Goal: Transaction & Acquisition: Purchase product/service

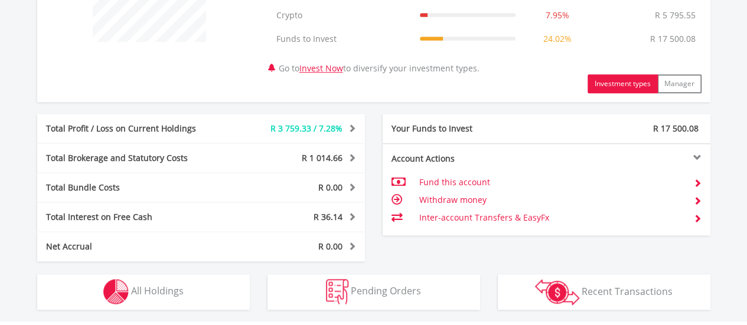
scroll to position [531, 0]
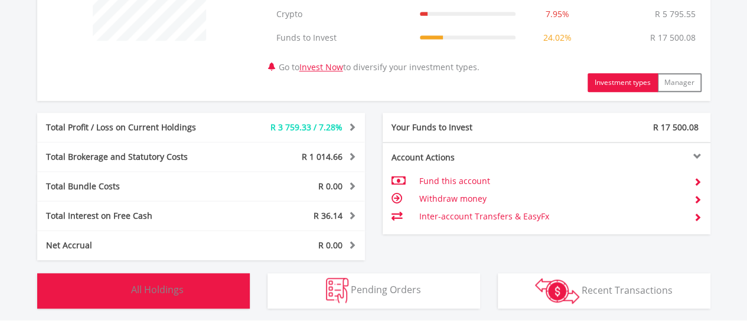
click at [139, 285] on span "All Holdings" at bounding box center [157, 289] width 53 height 13
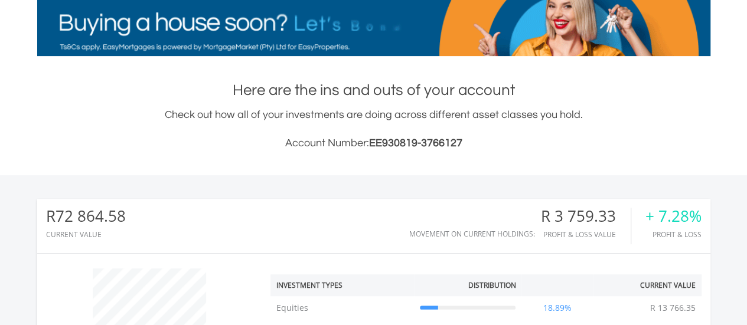
scroll to position [0, 0]
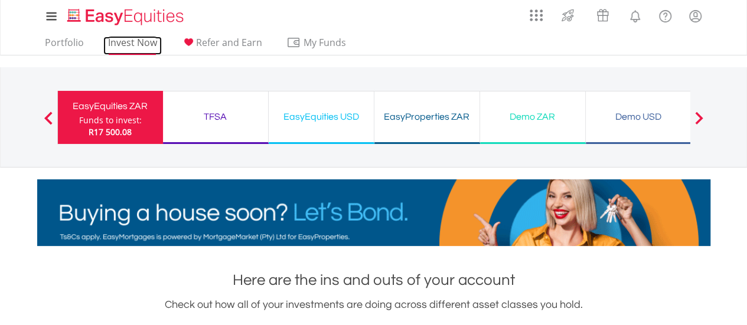
click at [122, 41] on link "Invest Now" at bounding box center [132, 46] width 58 height 18
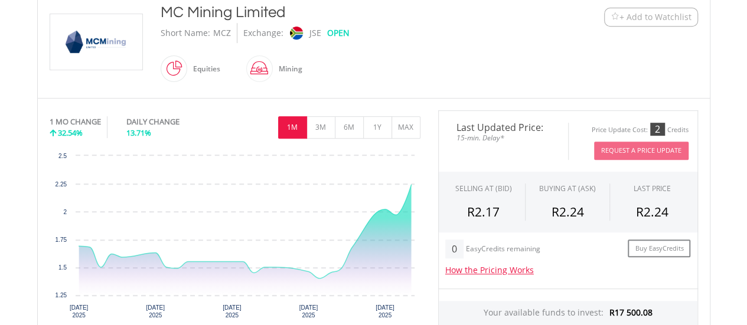
scroll to position [268, 0]
click at [322, 133] on button "3M" at bounding box center [320, 128] width 29 height 22
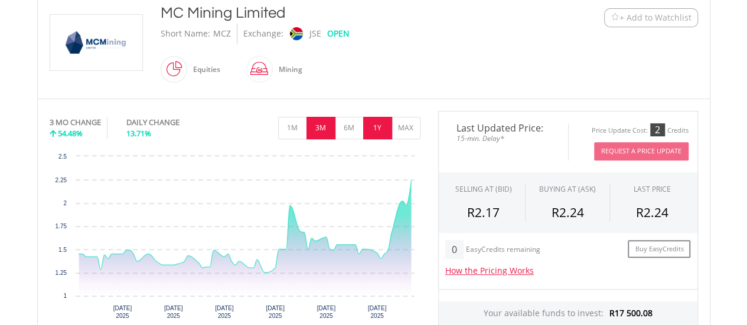
click at [368, 127] on button "1Y" at bounding box center [377, 128] width 29 height 22
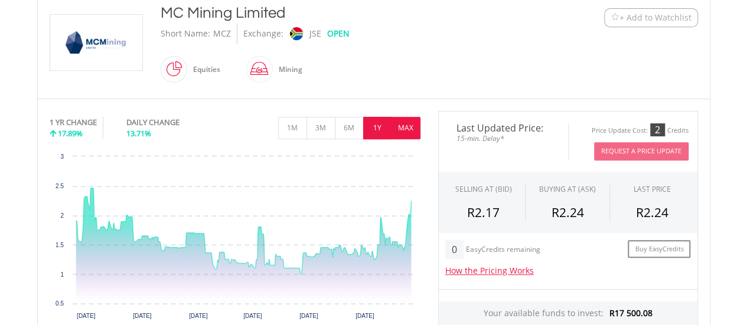
click at [398, 125] on button "MAX" at bounding box center [405, 128] width 29 height 22
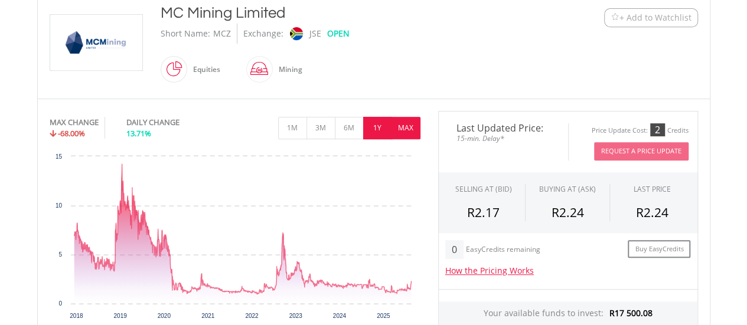
click at [371, 133] on button "1Y" at bounding box center [377, 128] width 29 height 22
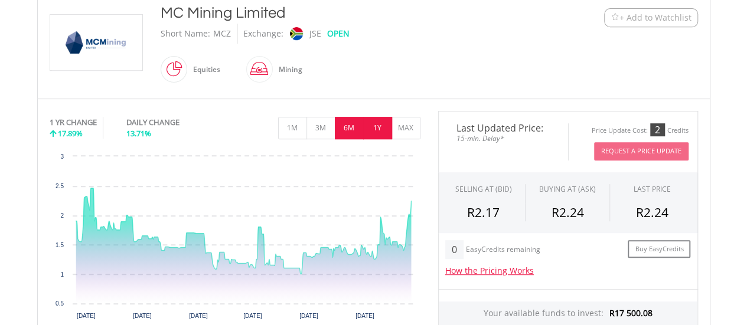
click at [347, 130] on button "6M" at bounding box center [349, 128] width 29 height 22
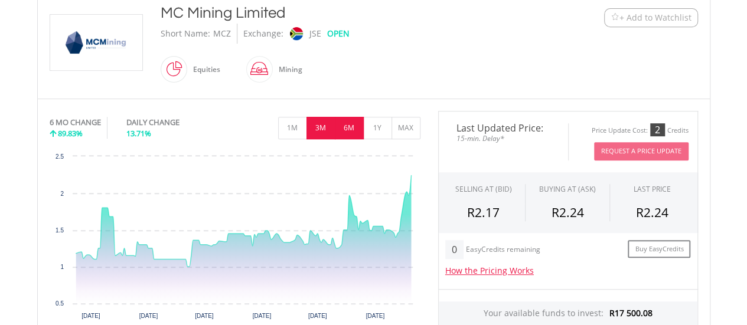
click at [313, 132] on button "3M" at bounding box center [320, 128] width 29 height 22
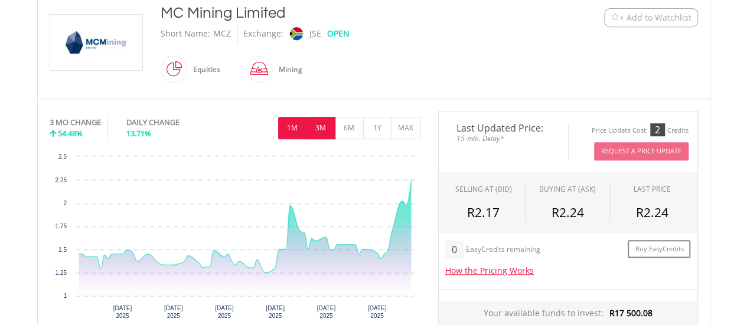
click at [293, 132] on button "1M" at bounding box center [292, 128] width 29 height 22
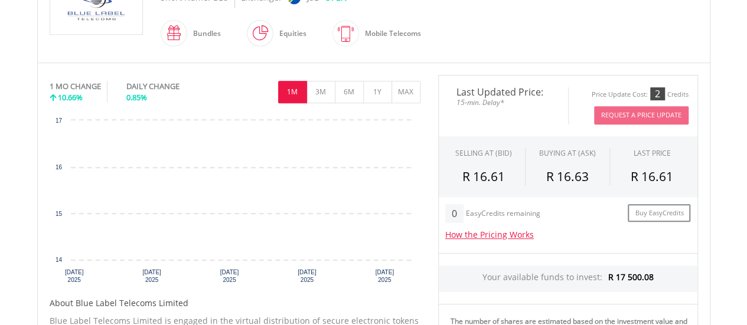
scroll to position [305, 0]
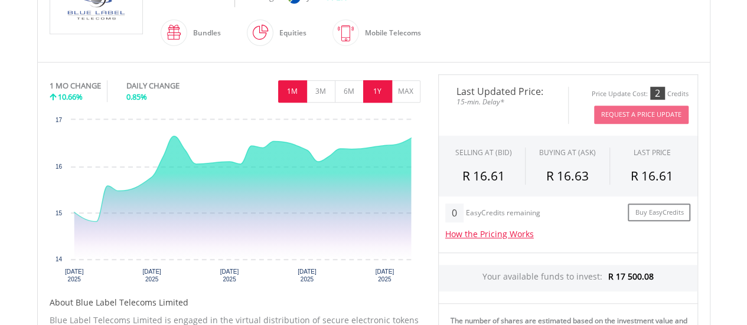
click at [371, 89] on button "1Y" at bounding box center [377, 91] width 29 height 22
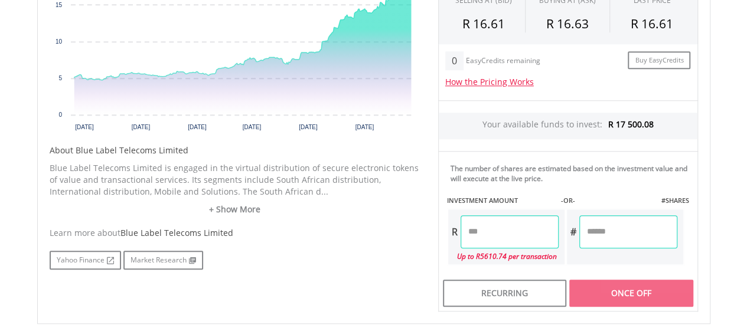
scroll to position [462, 0]
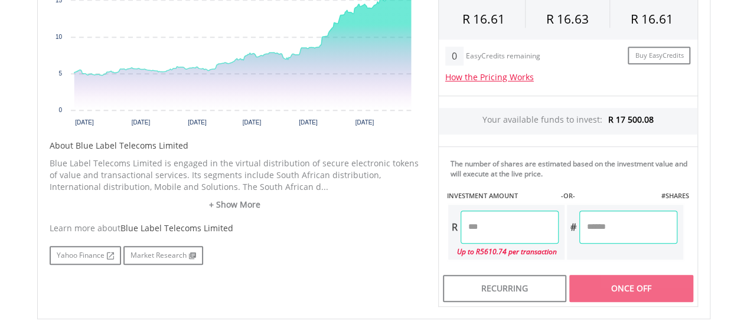
click at [486, 214] on input "number" at bounding box center [509, 227] width 98 height 33
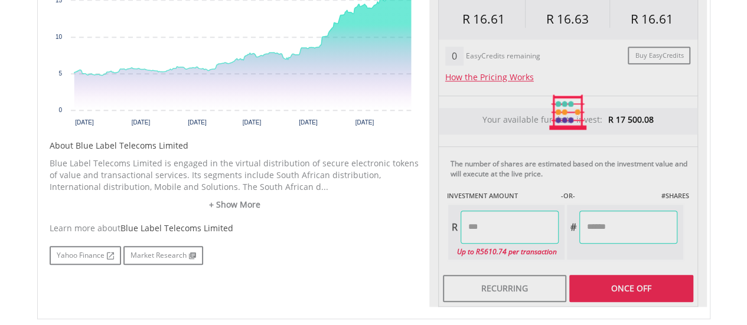
type input "*******"
type input "********"
click at [599, 283] on div "Last Updated Price: 15-min. Delay* Price Update Cost: 2 Credits Request A Price…" at bounding box center [567, 112] width 277 height 390
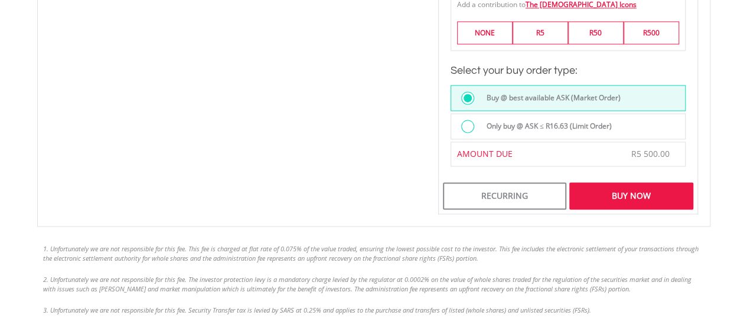
scroll to position [846, 0]
click at [642, 199] on div "Buy Now" at bounding box center [630, 195] width 123 height 27
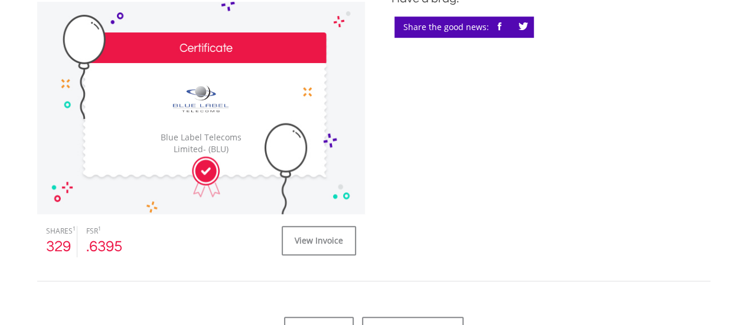
scroll to position [437, 0]
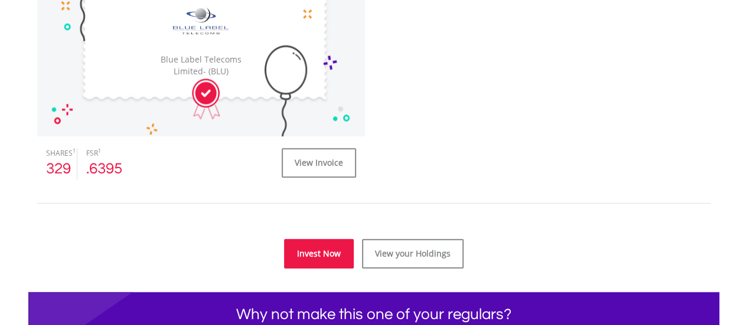
click at [331, 252] on link "Invest Now" at bounding box center [319, 254] width 70 height 30
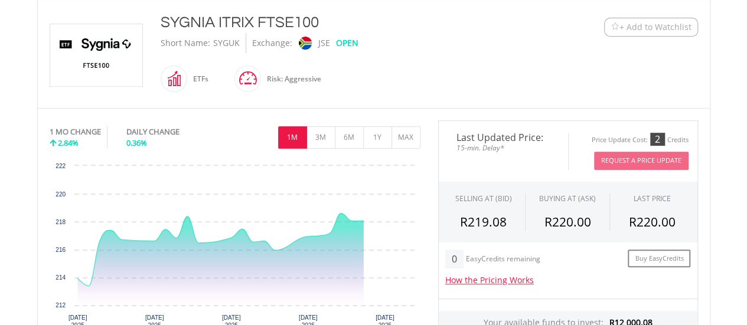
scroll to position [400, 0]
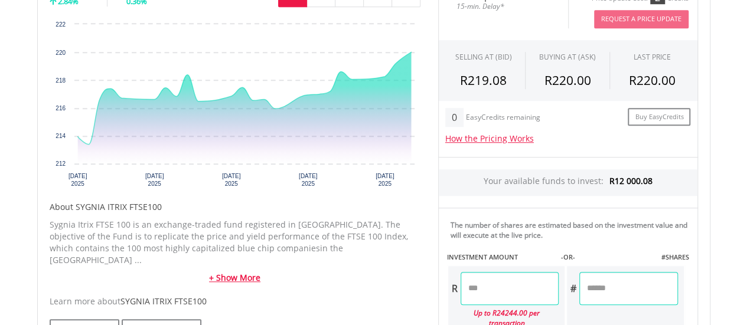
click at [231, 272] on link "+ Show More" at bounding box center [235, 278] width 371 height 12
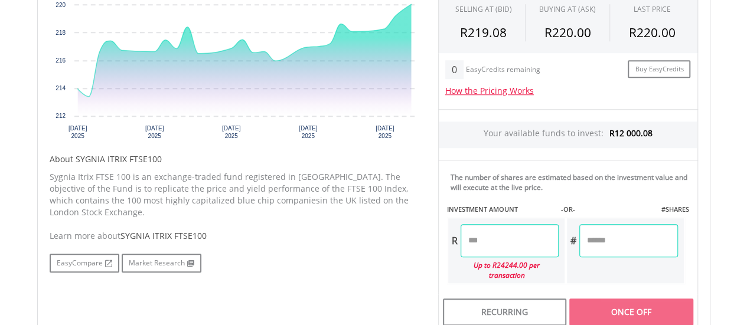
scroll to position [449, 0]
click at [486, 238] on input "number" at bounding box center [509, 240] width 98 height 33
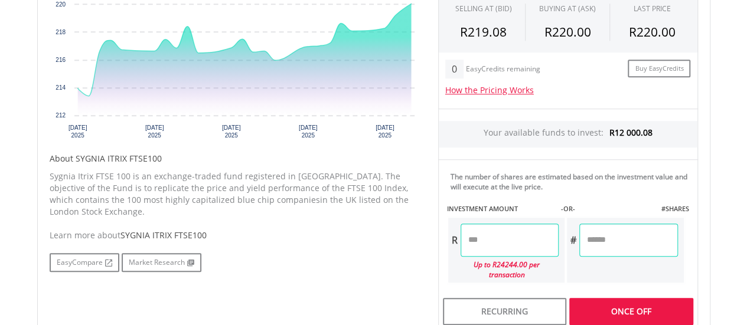
type input "*****"
type input "********"
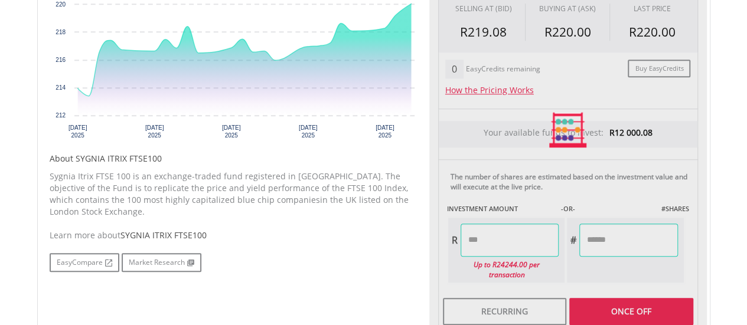
type input "*******"
click at [610, 295] on div "Last Updated Price: 15-min. Delay* Price Update Cost: 2 Credits Request A Price…" at bounding box center [567, 130] width 277 height 400
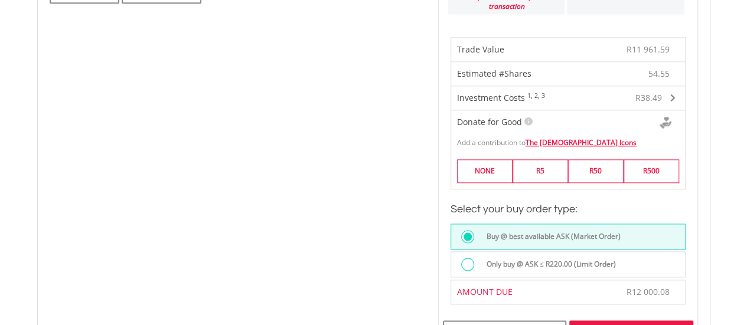
scroll to position [750, 0]
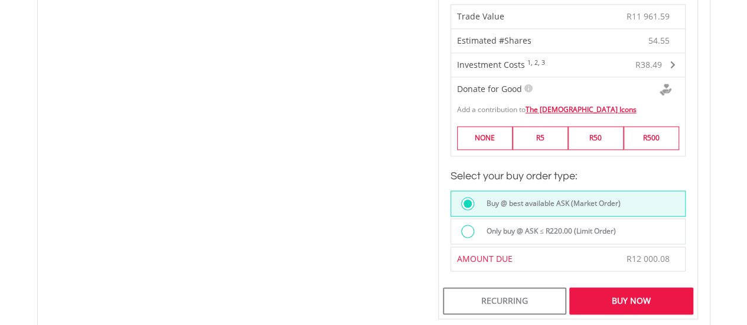
click at [589, 296] on div "Buy Now" at bounding box center [630, 300] width 123 height 27
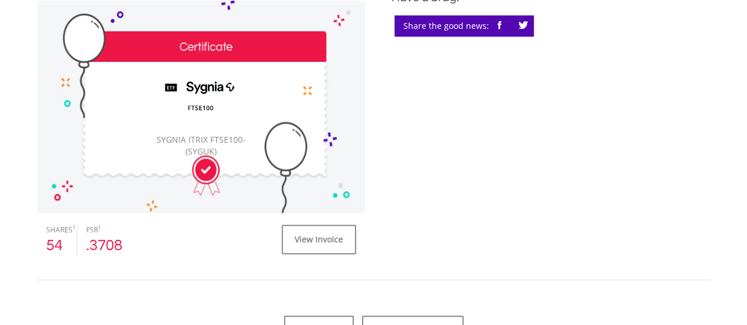
scroll to position [501, 0]
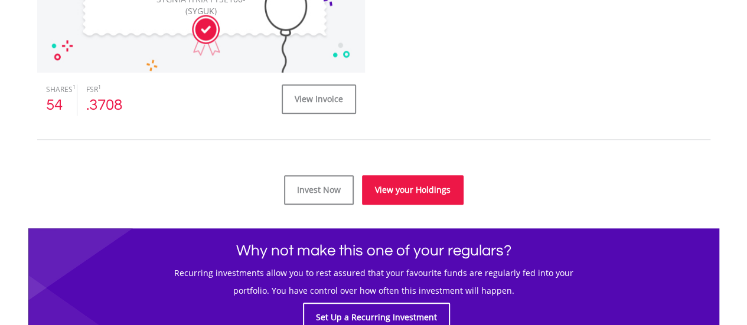
click at [387, 182] on link "View your Holdings" at bounding box center [413, 190] width 102 height 30
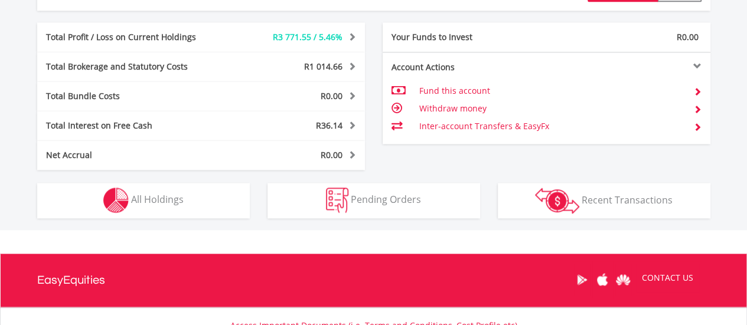
scroll to position [623, 0]
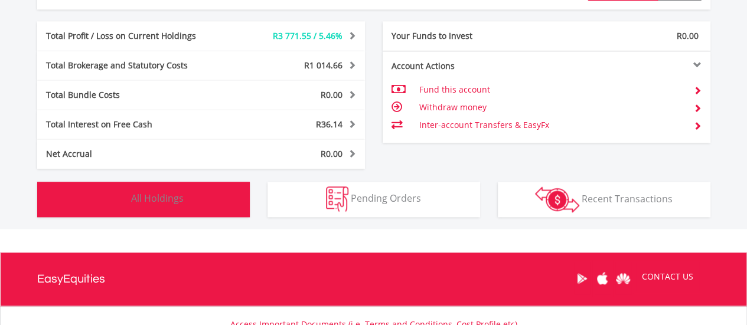
click at [166, 214] on button "Holdings All Holdings" at bounding box center [143, 199] width 213 height 35
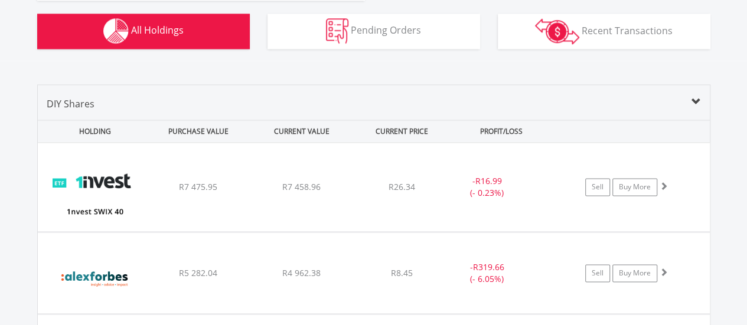
scroll to position [738, 0]
